Goal: Task Accomplishment & Management: Manage account settings

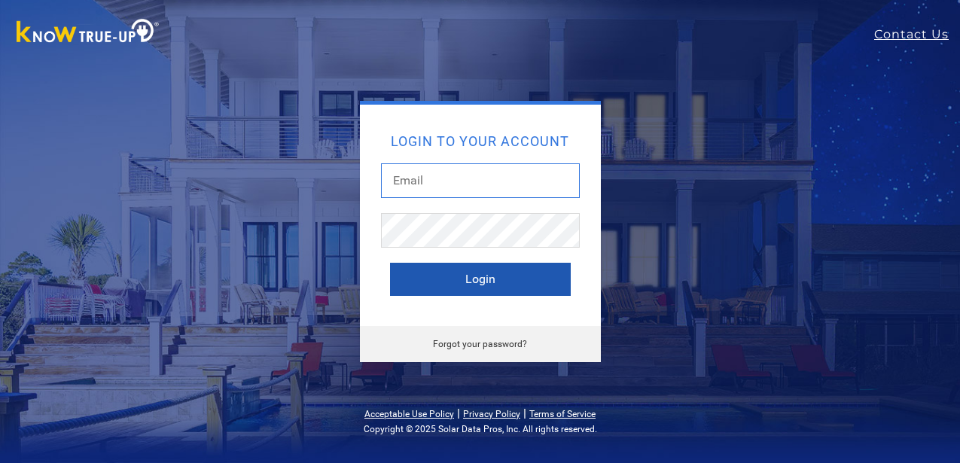
type input "[EMAIL_ADDRESS][DOMAIN_NAME]"
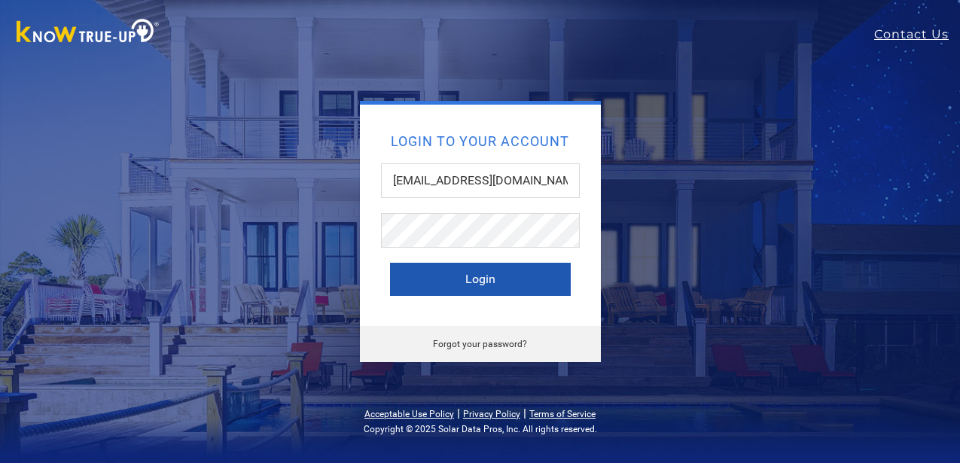
click at [481, 282] on button "Login" at bounding box center [480, 279] width 181 height 33
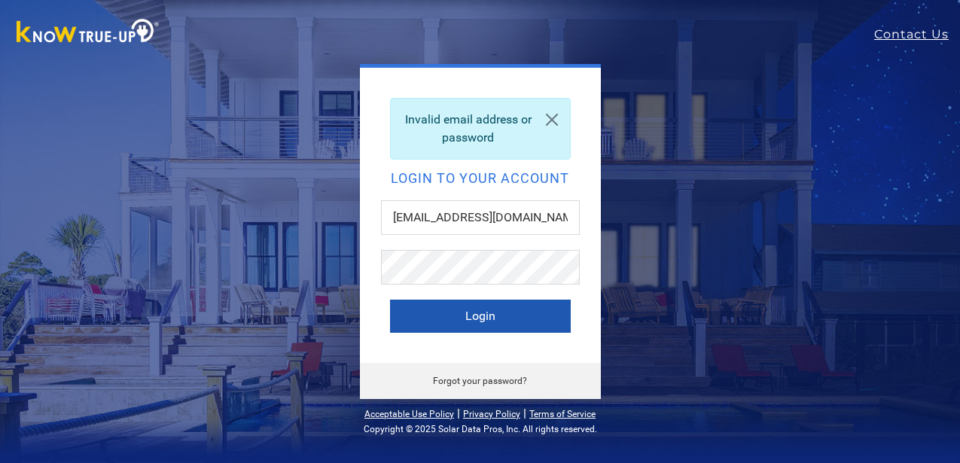
click at [486, 316] on button "Login" at bounding box center [480, 316] width 181 height 33
click at [484, 331] on button "Login" at bounding box center [480, 316] width 181 height 33
click at [496, 319] on button "Login" at bounding box center [480, 316] width 181 height 33
type input "[EMAIL_ADDRESS][DOMAIN_NAME]"
click at [496, 324] on button "Login" at bounding box center [480, 316] width 181 height 33
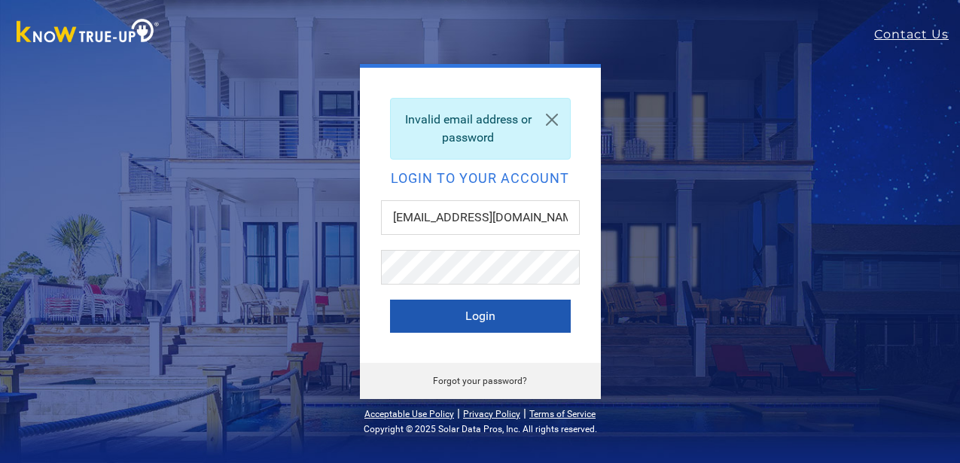
click at [432, 319] on button "Login" at bounding box center [480, 316] width 181 height 33
click at [443, 316] on button "Login" at bounding box center [480, 316] width 181 height 33
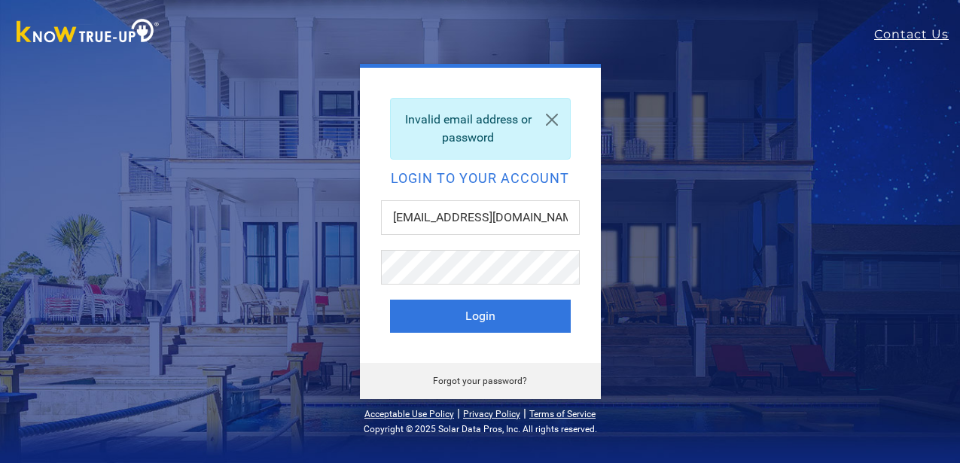
click at [475, 381] on link "Forgot your password?" at bounding box center [480, 381] width 94 height 11
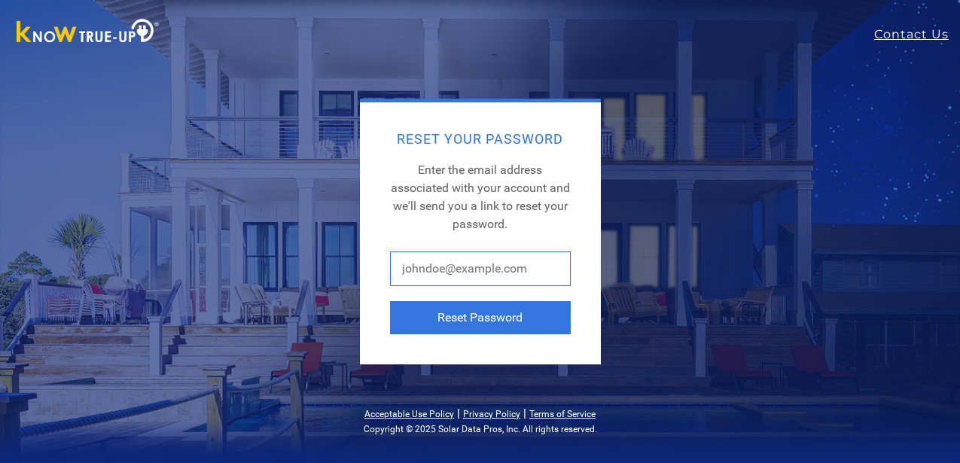
click at [426, 270] on input "text" at bounding box center [480, 269] width 181 height 35
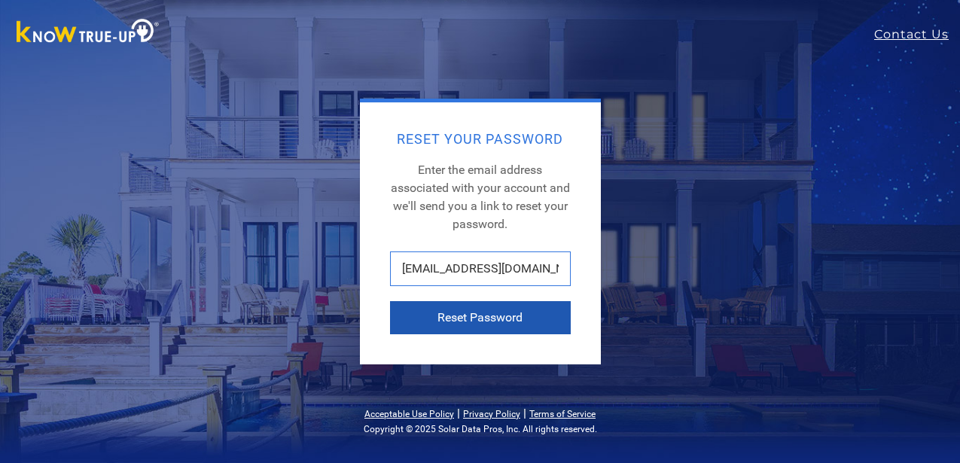
type input "[EMAIL_ADDRESS][DOMAIN_NAME]"
click at [438, 314] on button "Reset Password" at bounding box center [480, 317] width 181 height 33
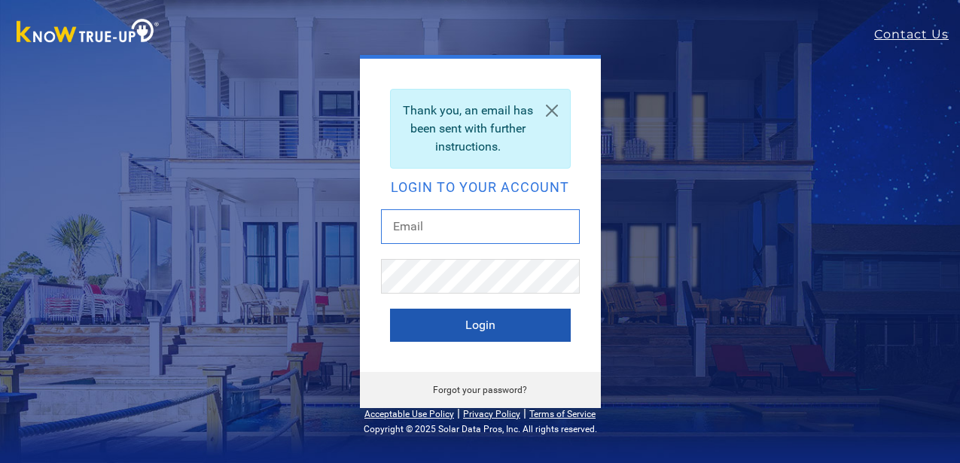
type input "[EMAIL_ADDRESS][DOMAIN_NAME]"
click at [482, 328] on button "Login" at bounding box center [480, 325] width 181 height 33
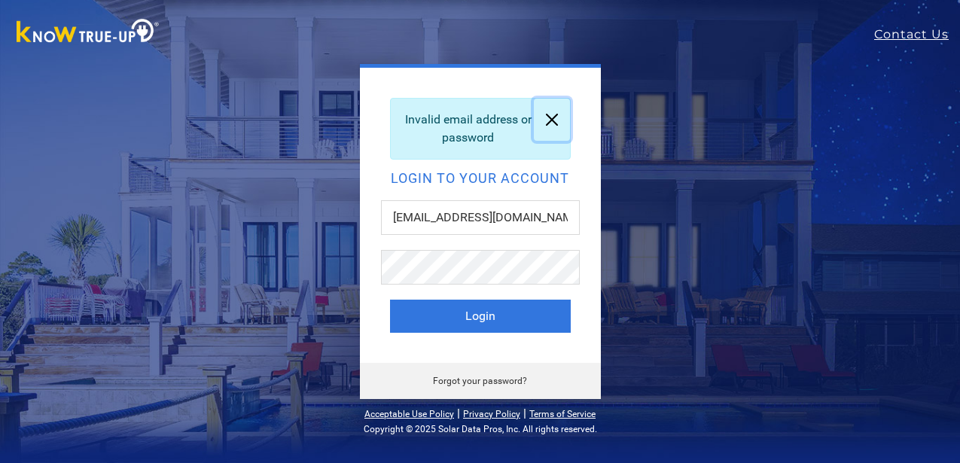
click at [551, 118] on link at bounding box center [552, 120] width 36 height 42
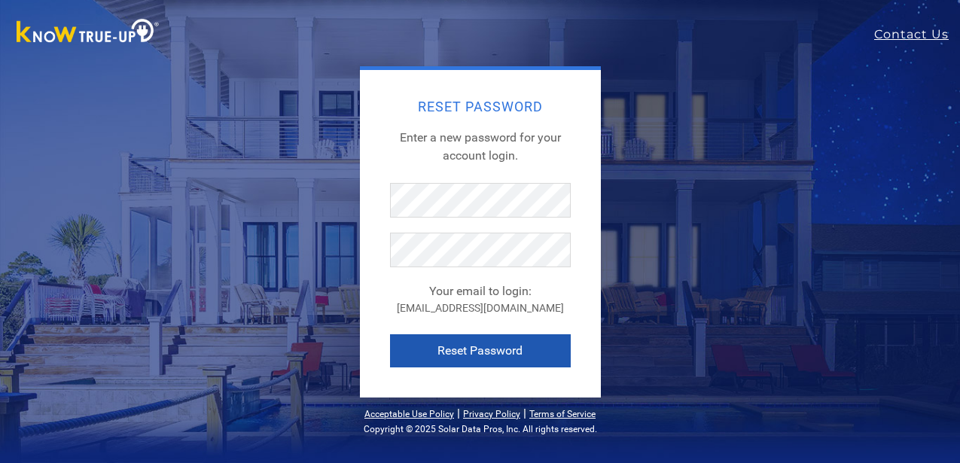
click at [451, 356] on button "Reset Password" at bounding box center [480, 350] width 181 height 33
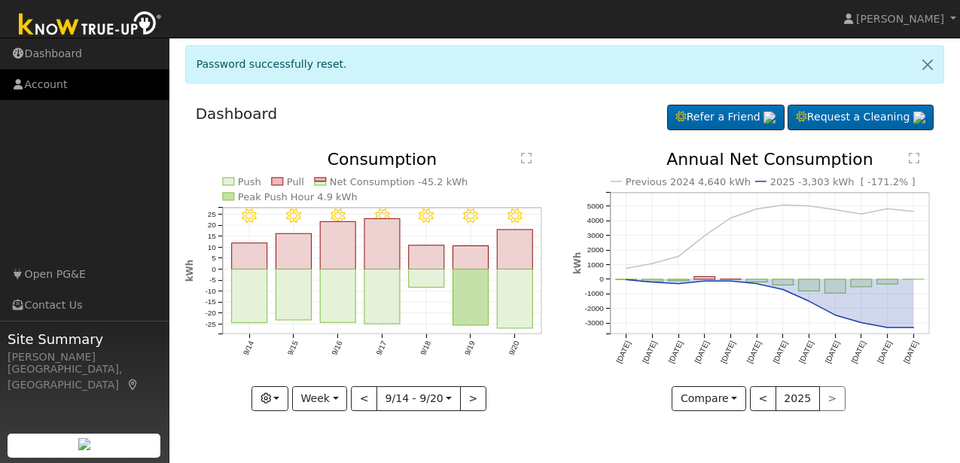
click at [51, 86] on link "Account" at bounding box center [84, 84] width 169 height 31
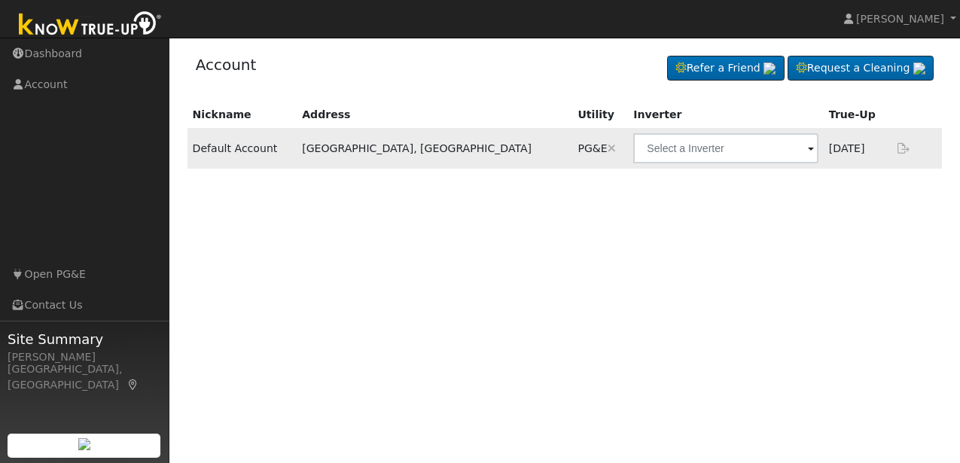
click at [808, 151] on span at bounding box center [811, 149] width 6 height 17
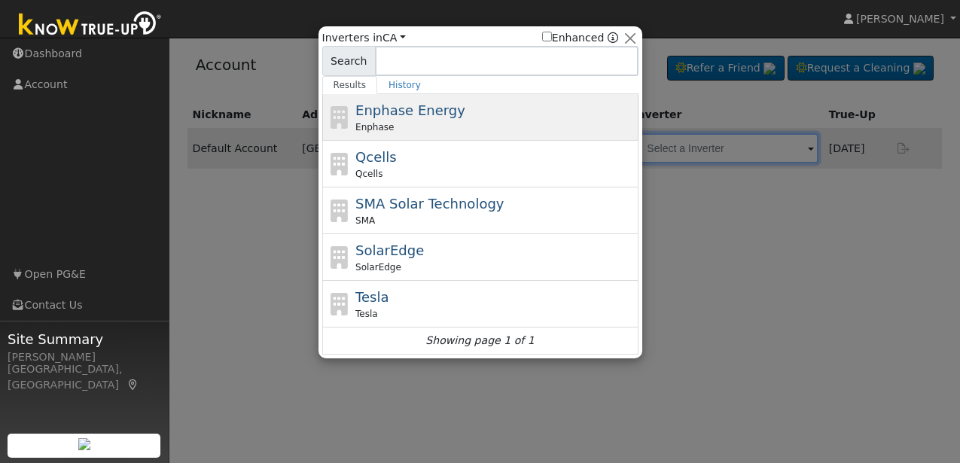
click at [398, 118] on span "Enphase Energy" at bounding box center [411, 110] width 110 height 16
type input "Enphase"
